Goal: Task Accomplishment & Management: Use online tool/utility

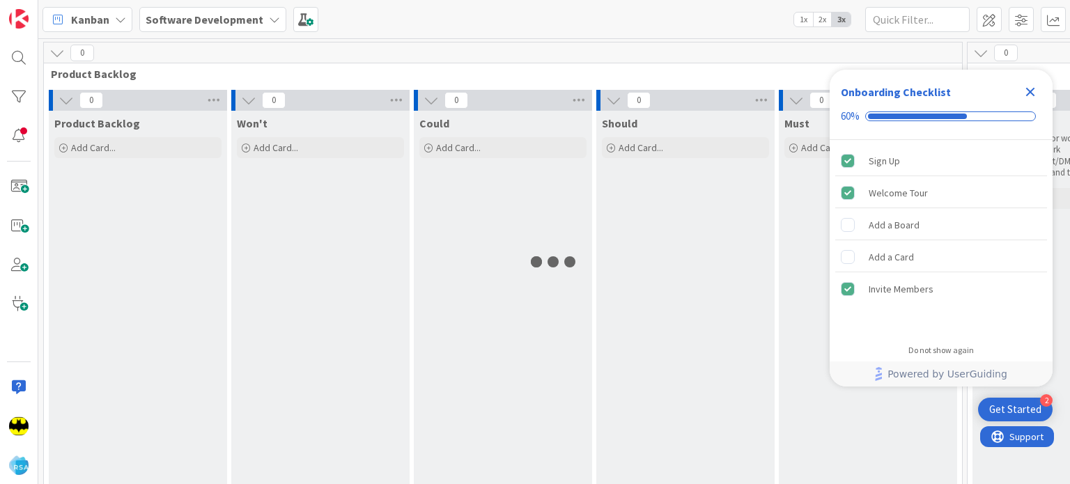
click at [1029, 88] on icon "Close Checklist" at bounding box center [1030, 92] width 17 height 17
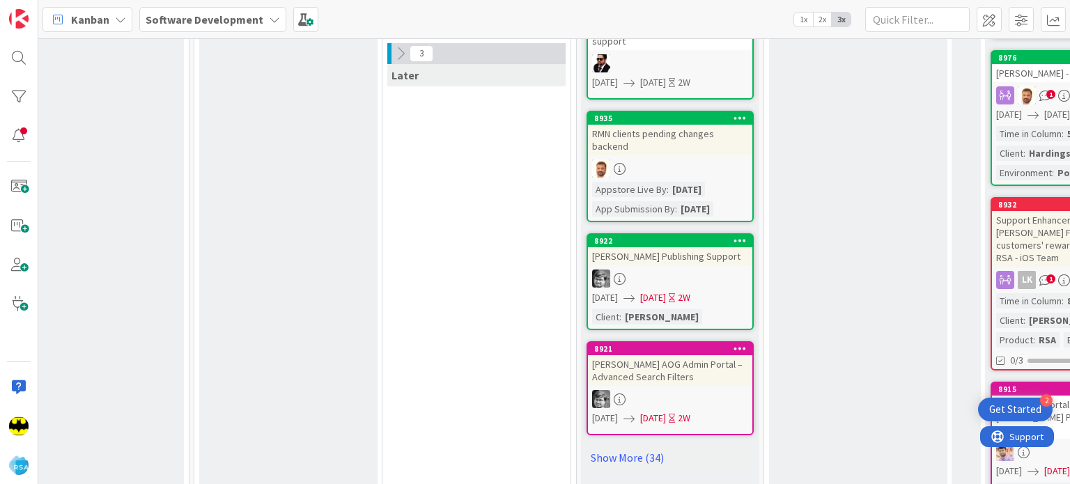
scroll to position [785, 774]
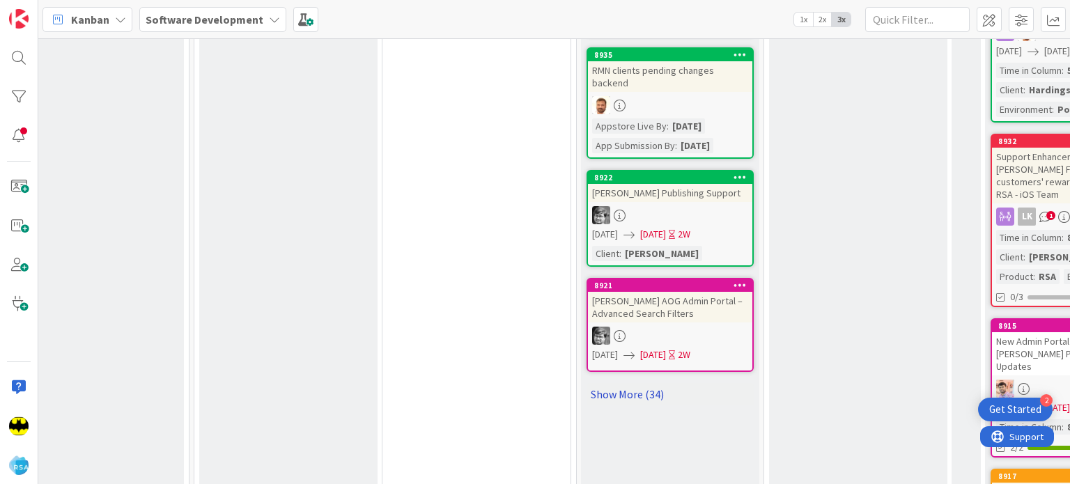
click at [643, 383] on link "Show More (34)" at bounding box center [670, 394] width 167 height 22
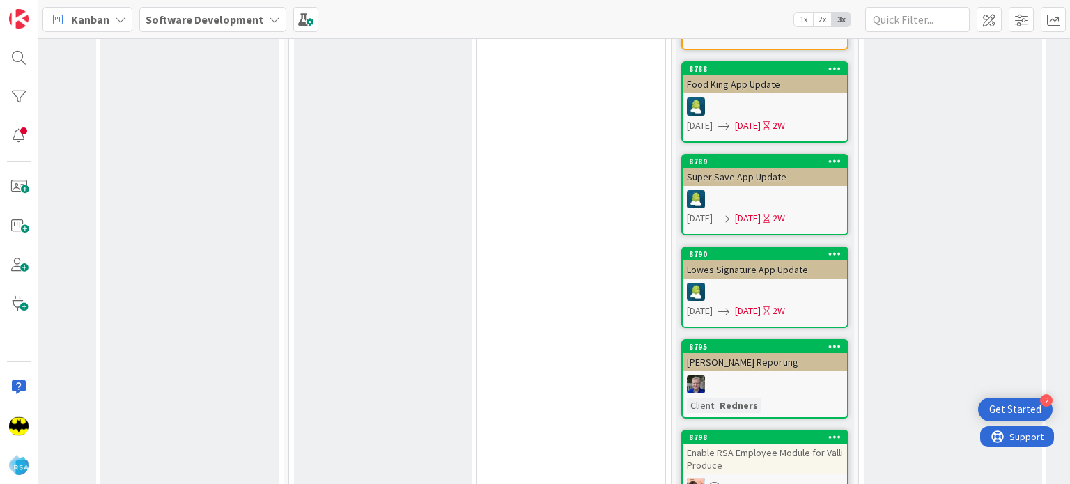
scroll to position [3817, 679]
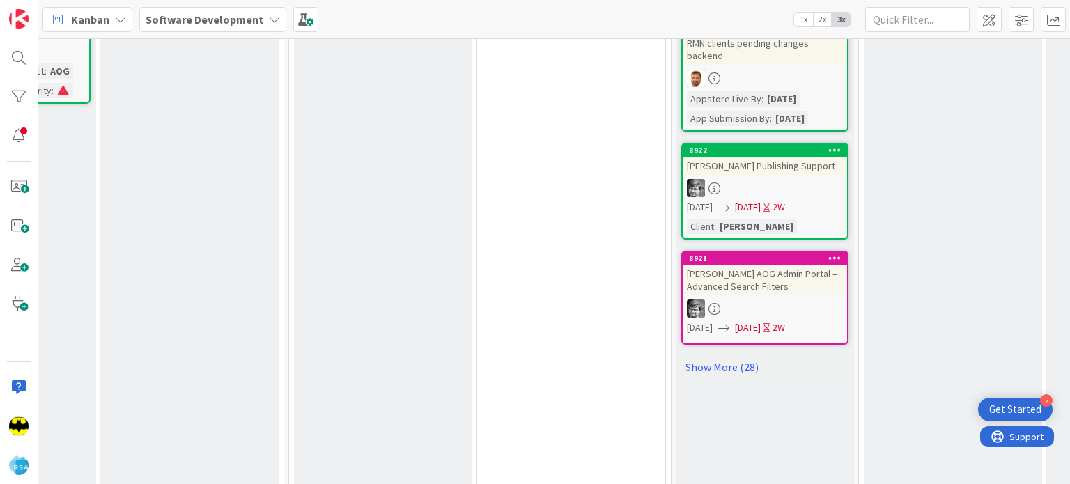
scroll to position [813, 679]
click at [732, 355] on link "Show More (28)" at bounding box center [765, 366] width 167 height 22
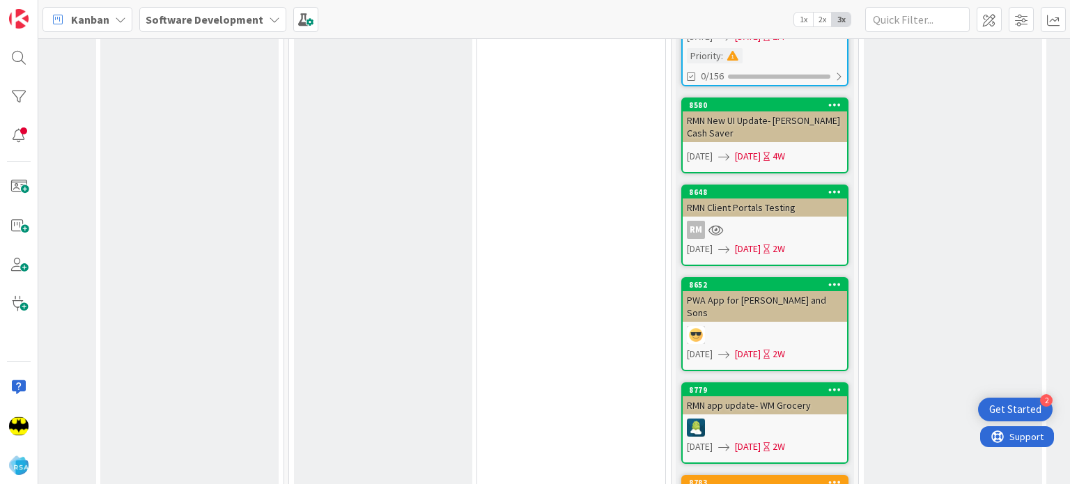
scroll to position [2903, 679]
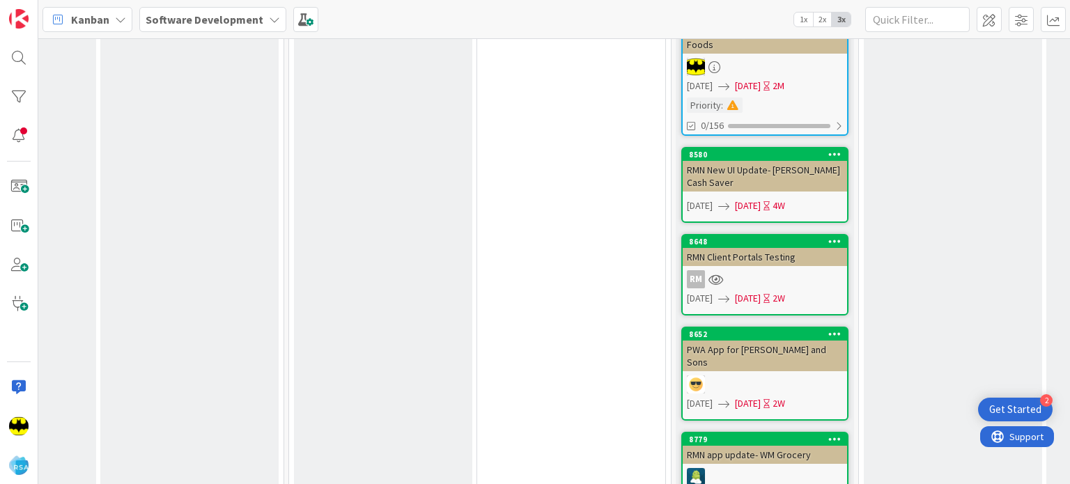
click at [836, 329] on icon at bounding box center [835, 334] width 13 height 10
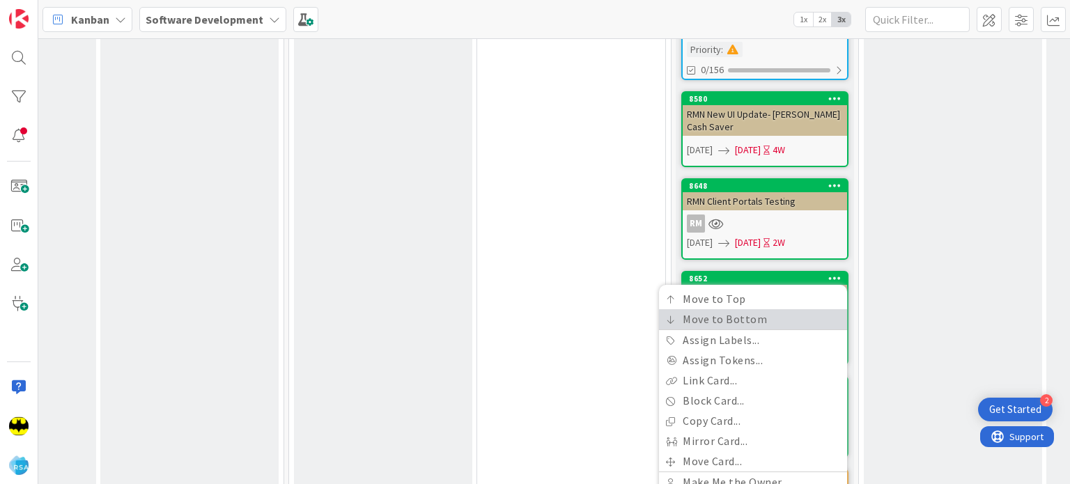
scroll to position [2960, 679]
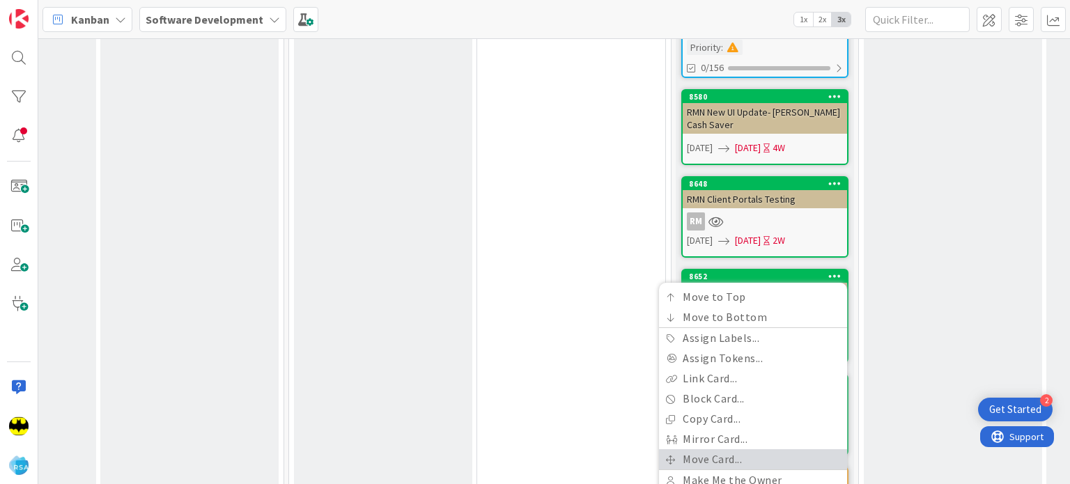
click at [753, 450] on link "Move Card..." at bounding box center [753, 460] width 188 height 20
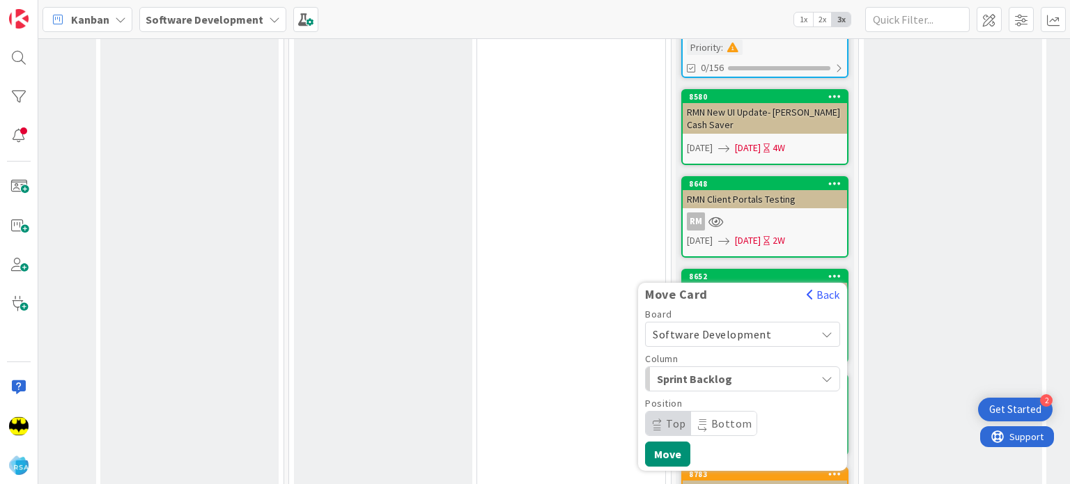
click at [719, 370] on span "Sprint Backlog" at bounding box center [709, 379] width 105 height 18
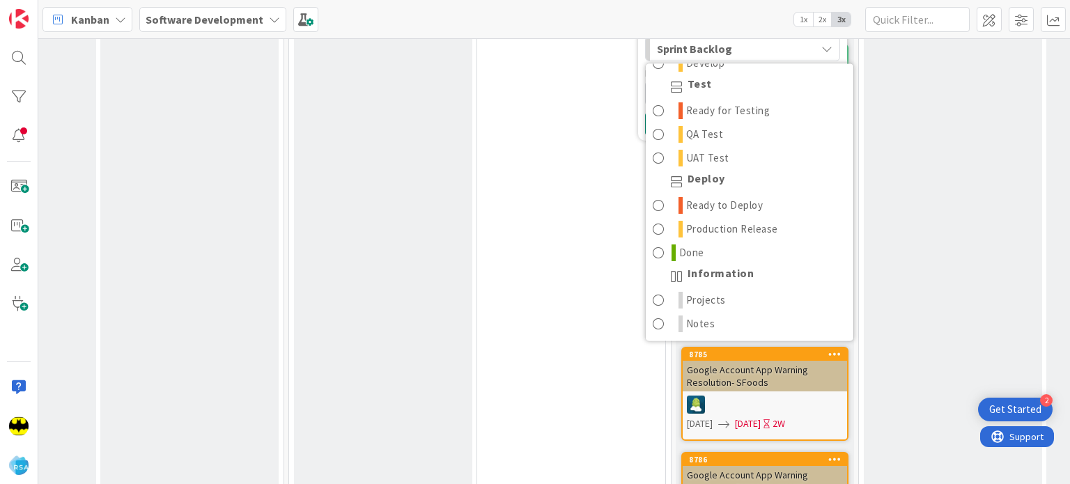
scroll to position [3295, 679]
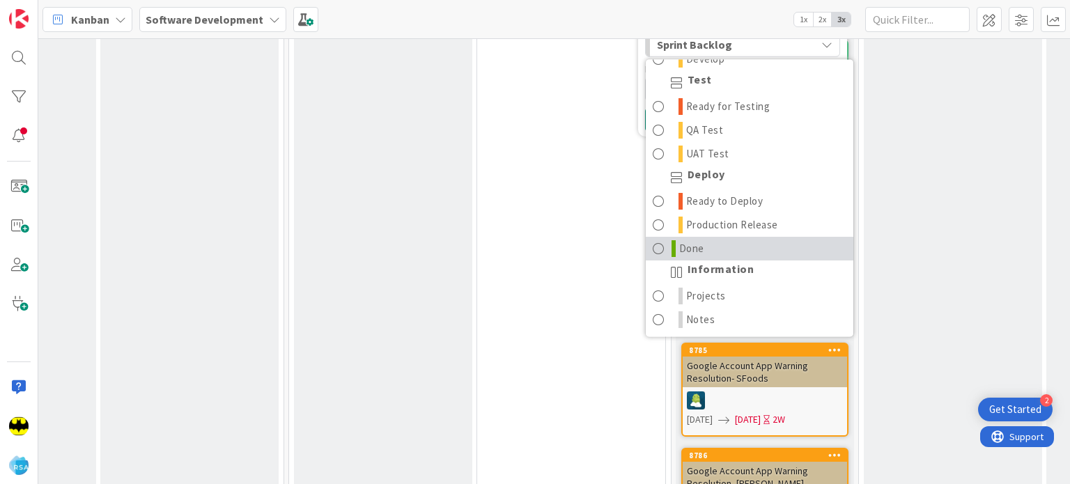
click at [698, 240] on span "Done" at bounding box center [691, 248] width 25 height 17
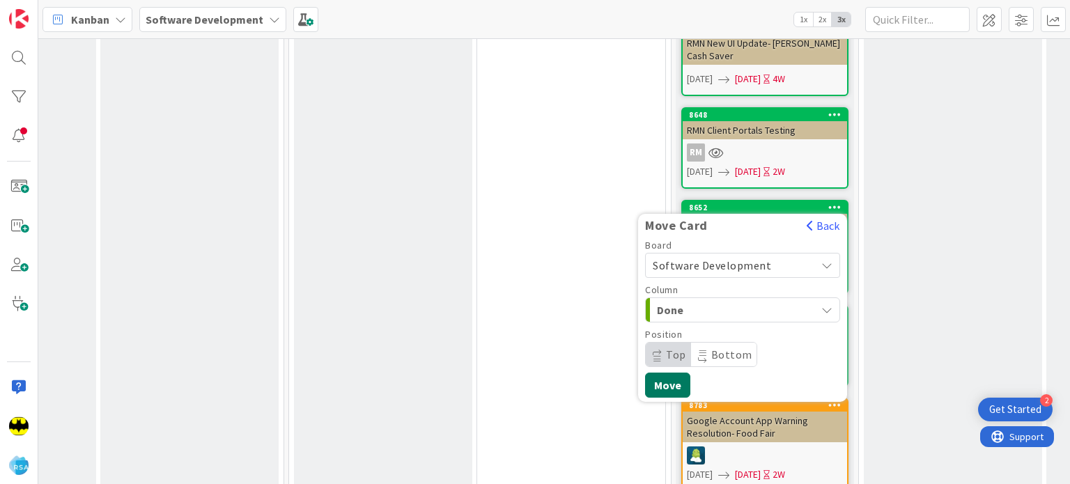
click at [671, 373] on button "Move" at bounding box center [667, 385] width 45 height 25
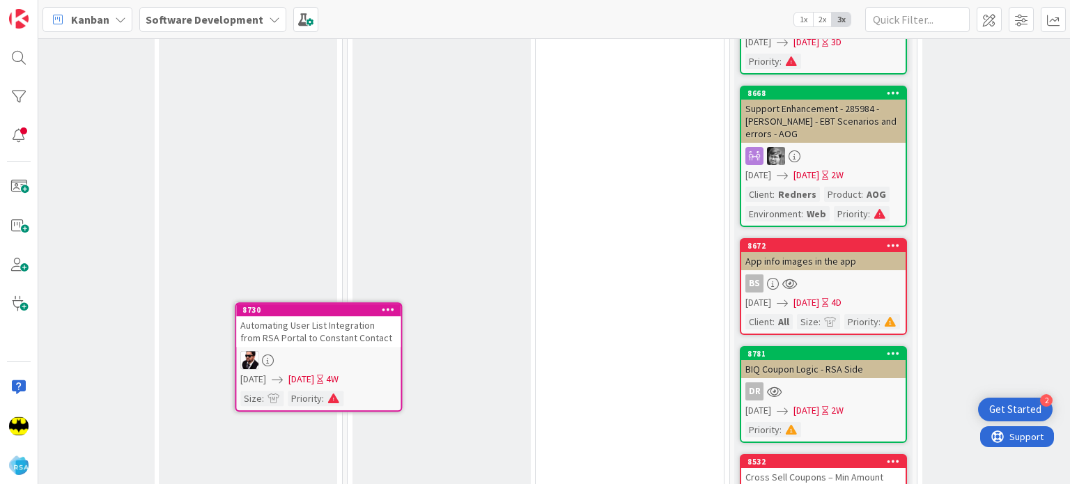
scroll to position [1742, 620]
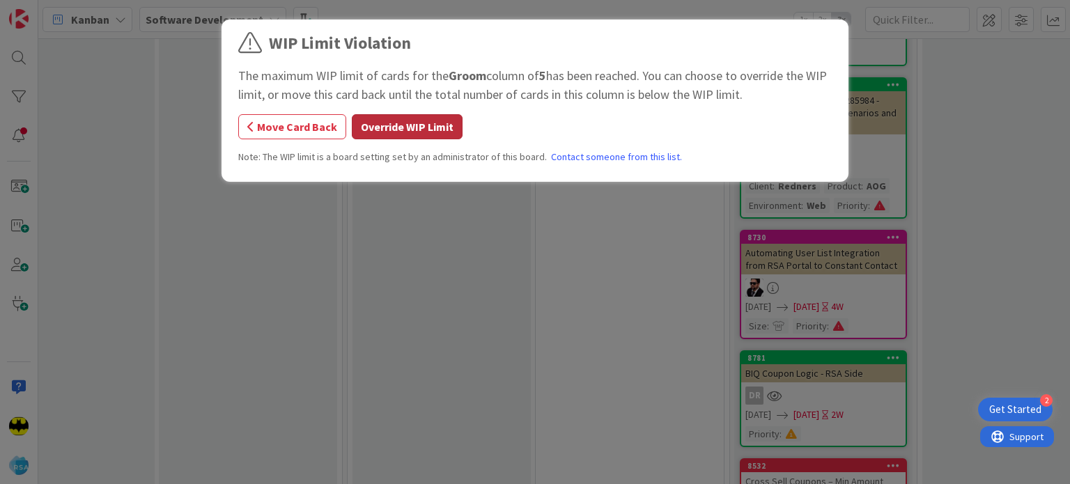
click at [411, 133] on button "Override WIP Limit" at bounding box center [407, 126] width 111 height 25
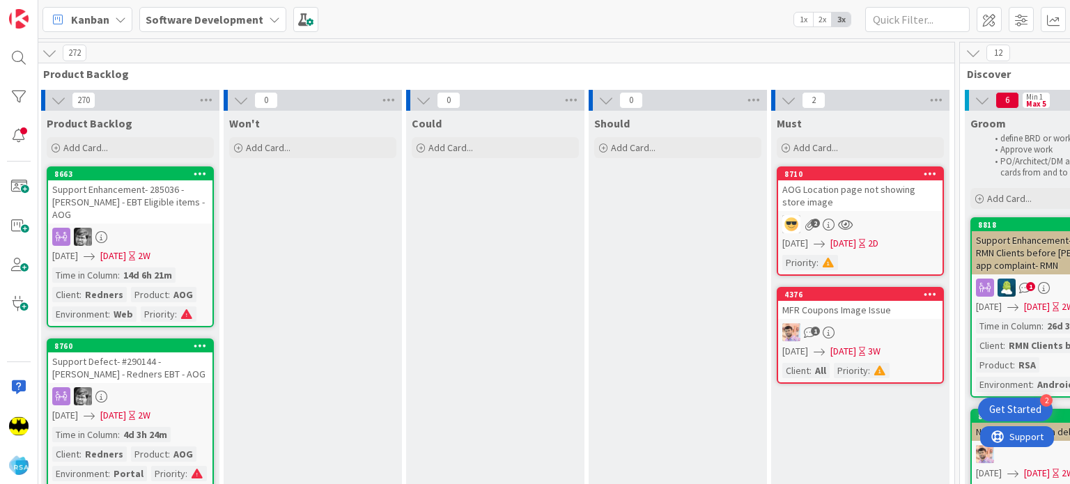
scroll to position [0, 0]
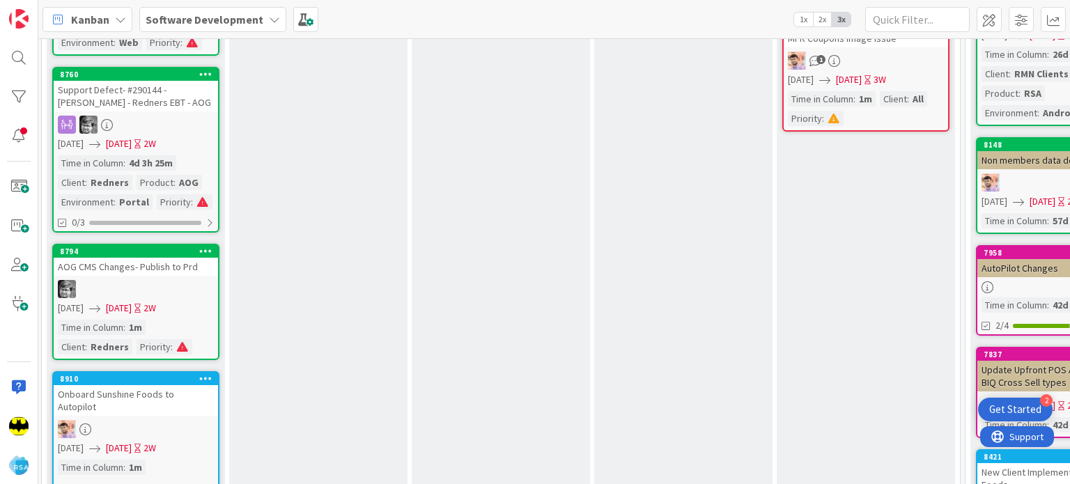
scroll to position [0, 2]
